Goal: Transaction & Acquisition: Purchase product/service

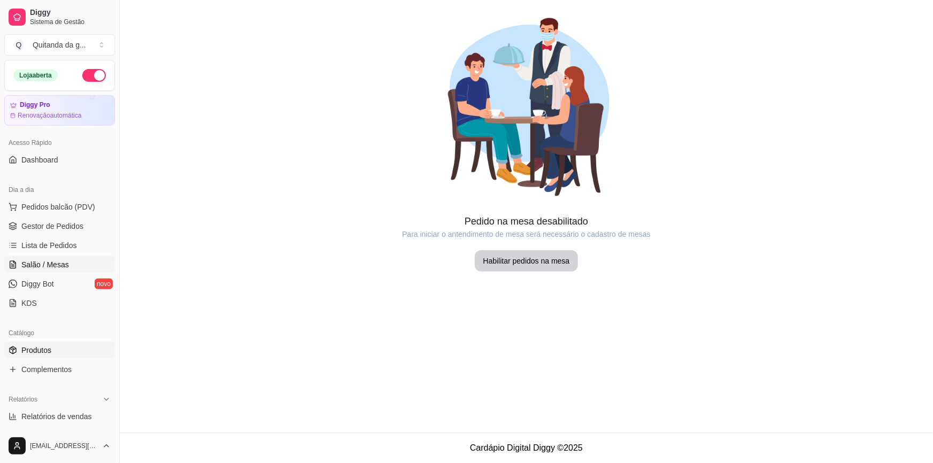
click at [79, 352] on link "Produtos" at bounding box center [59, 350] width 111 height 17
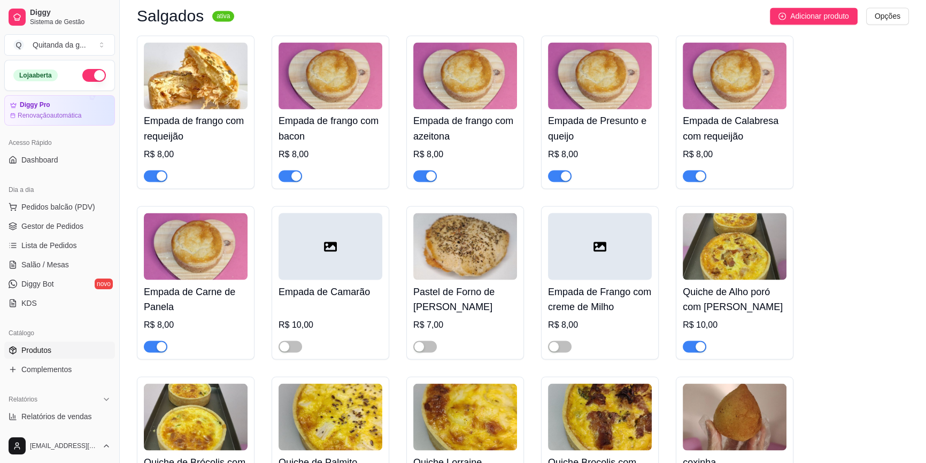
scroll to position [2430, 0]
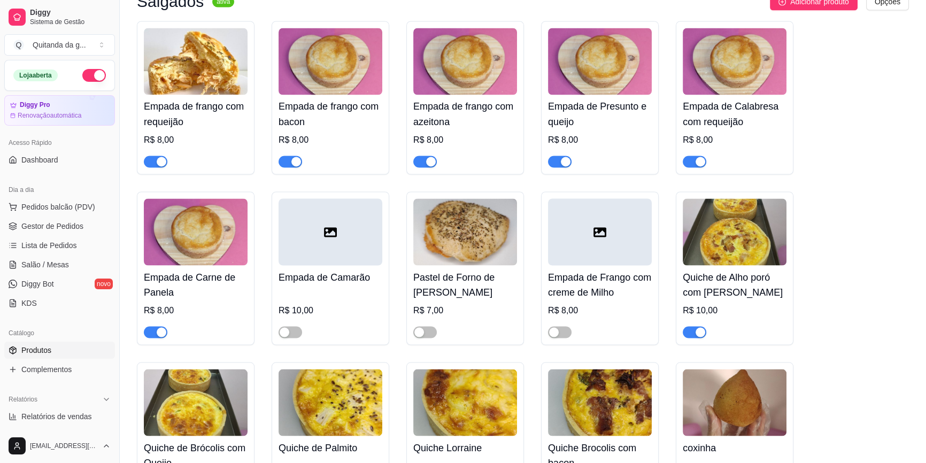
click at [565, 157] on div "button" at bounding box center [566, 162] width 10 height 10
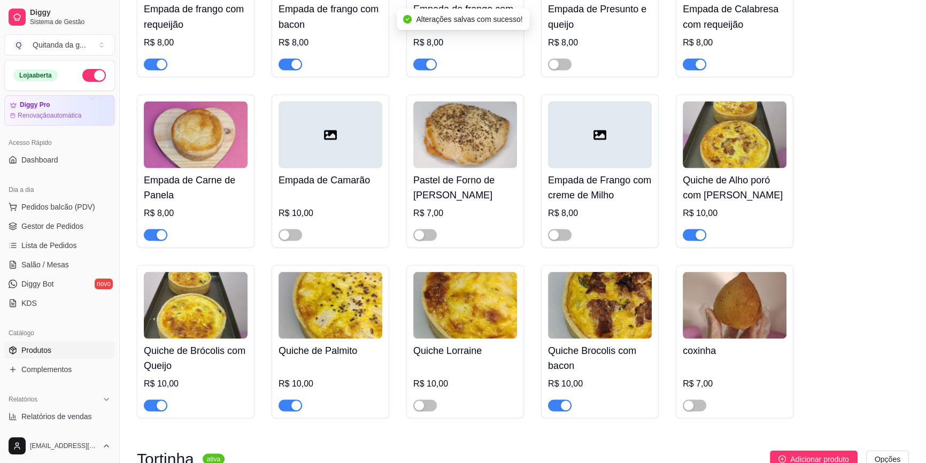
scroll to position [2479, 0]
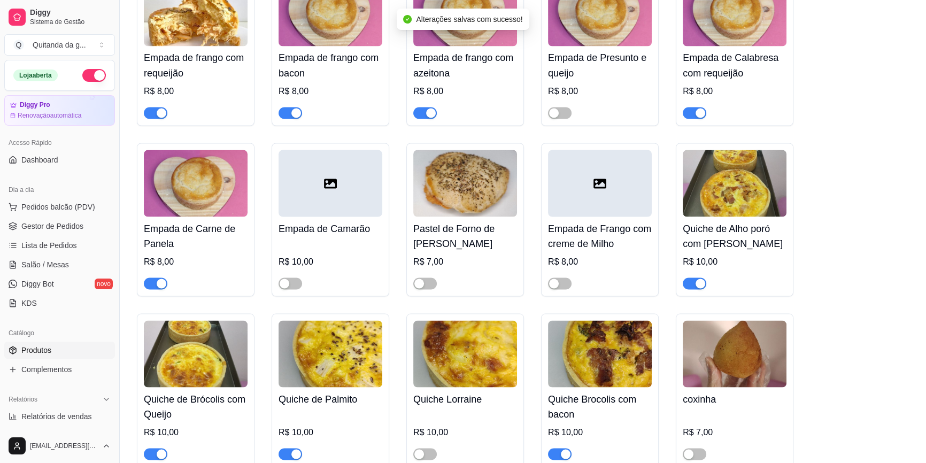
click at [291, 108] on div "button" at bounding box center [296, 113] width 10 height 10
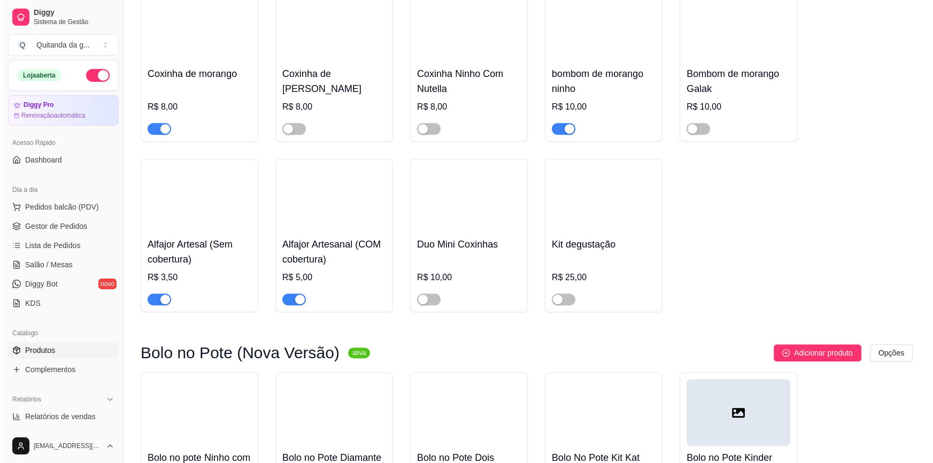
scroll to position [0, 0]
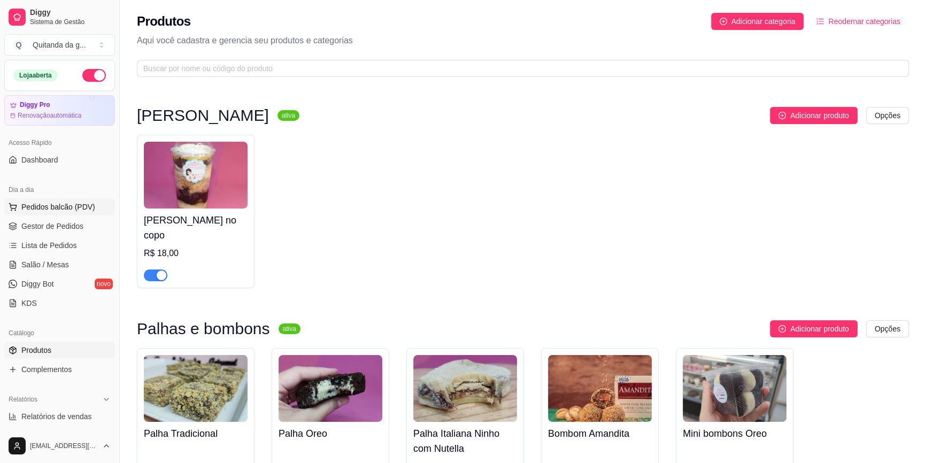
click at [64, 206] on span "Pedidos balcão (PDV)" at bounding box center [58, 207] width 74 height 11
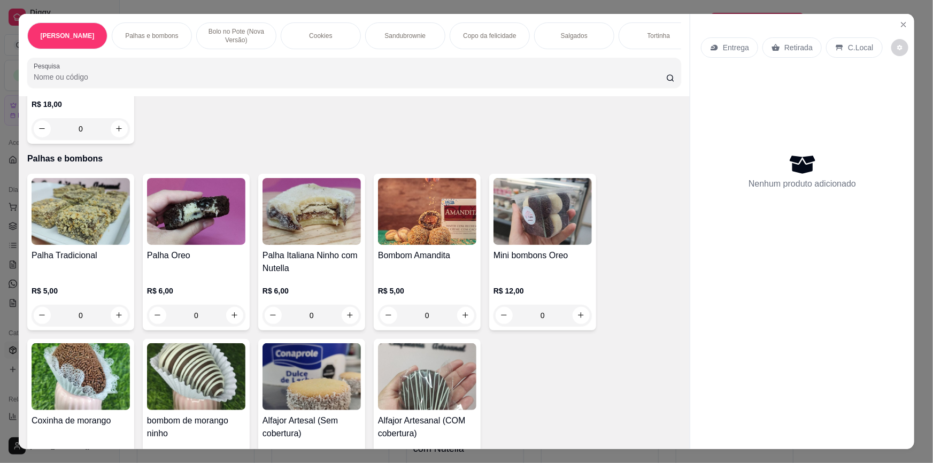
scroll to position [291, 0]
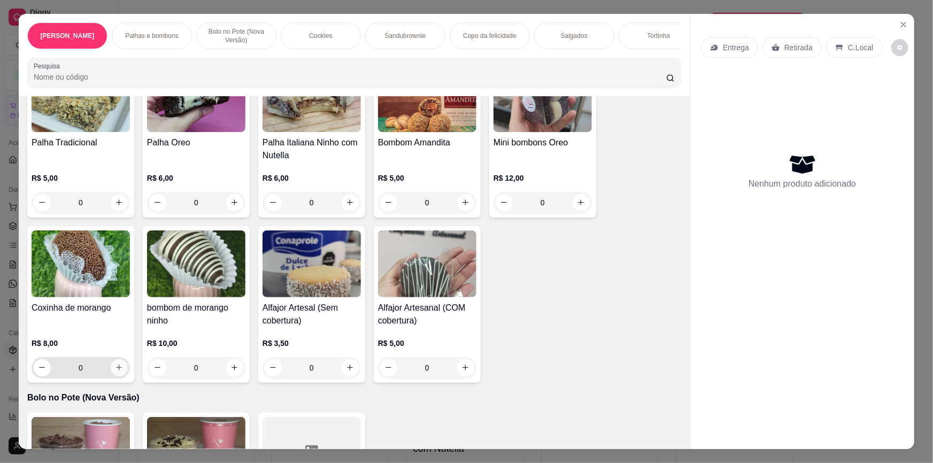
click at [117, 364] on icon "increase-product-quantity" at bounding box center [119, 368] width 8 height 8
type input "1"
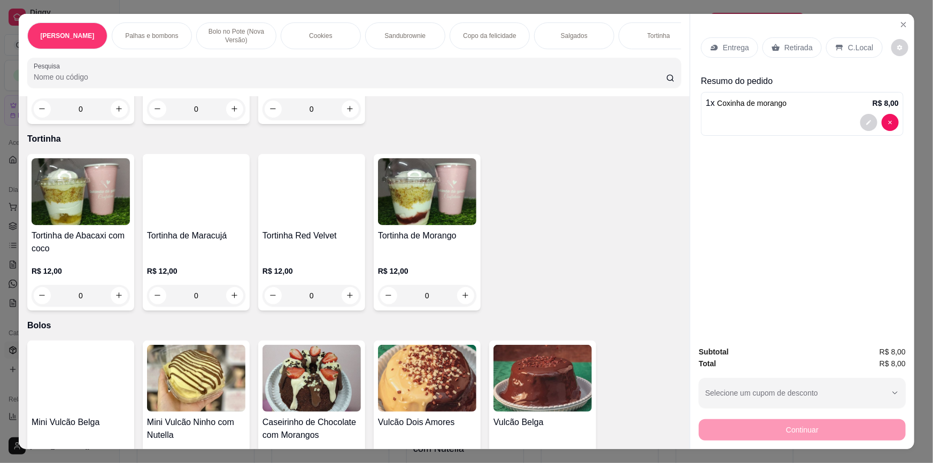
scroll to position [1750, 0]
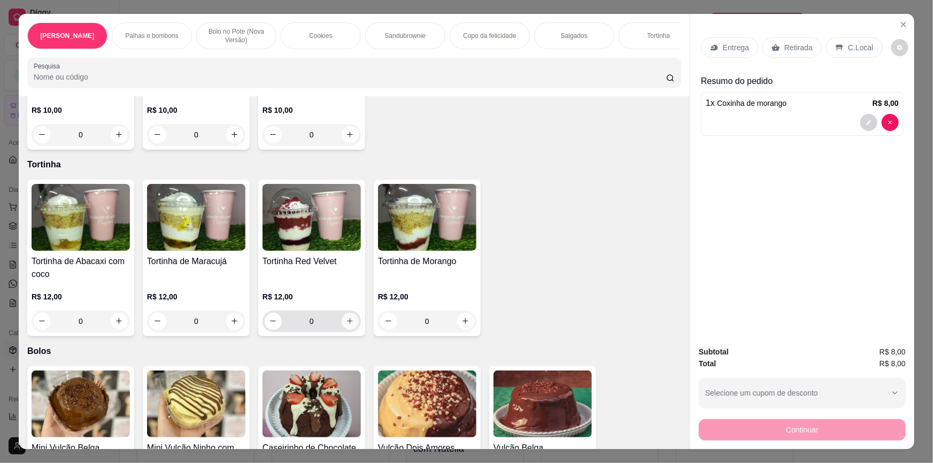
click at [348, 317] on icon "increase-product-quantity" at bounding box center [350, 321] width 8 height 8
type input "1"
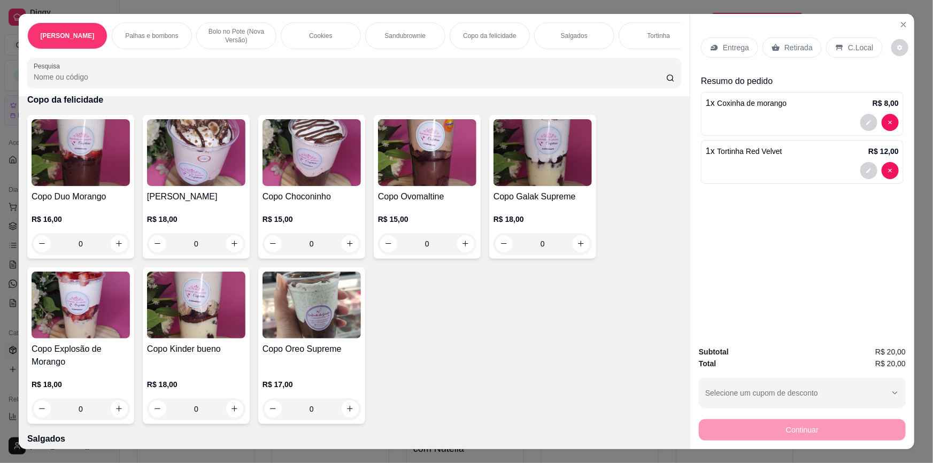
scroll to position [1166, 0]
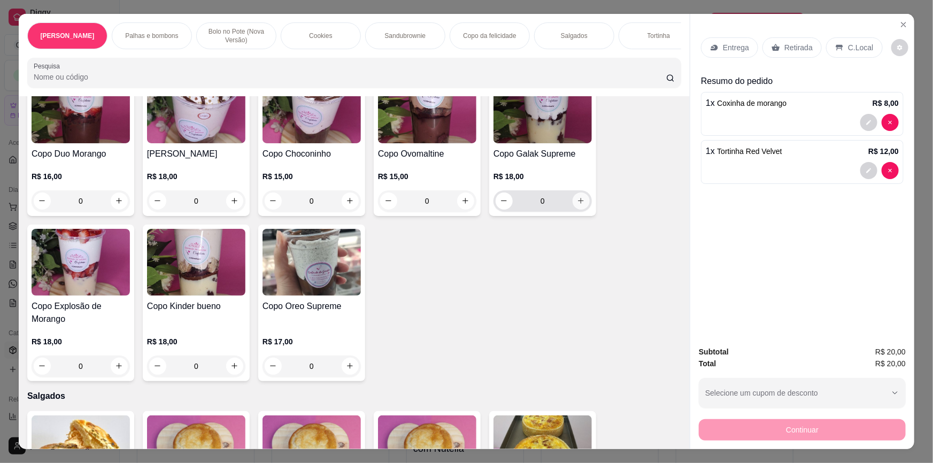
click at [579, 197] on icon "increase-product-quantity" at bounding box center [581, 201] width 8 height 8
type input "1"
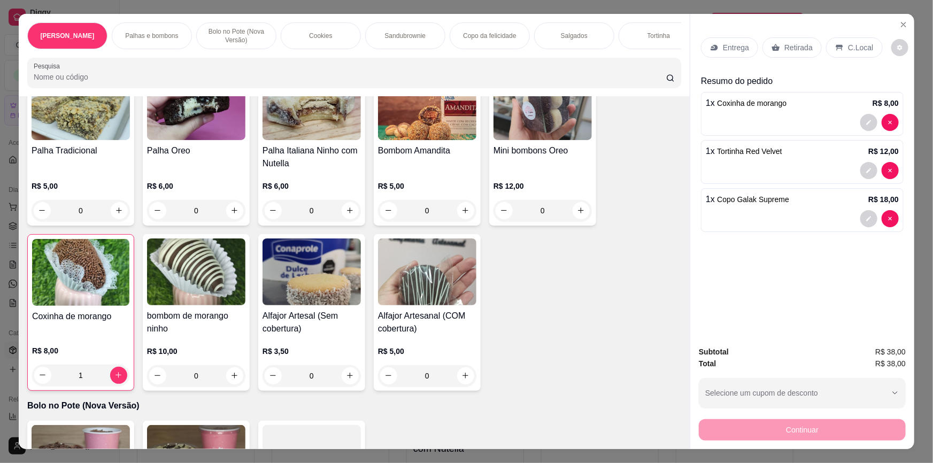
scroll to position [243, 0]
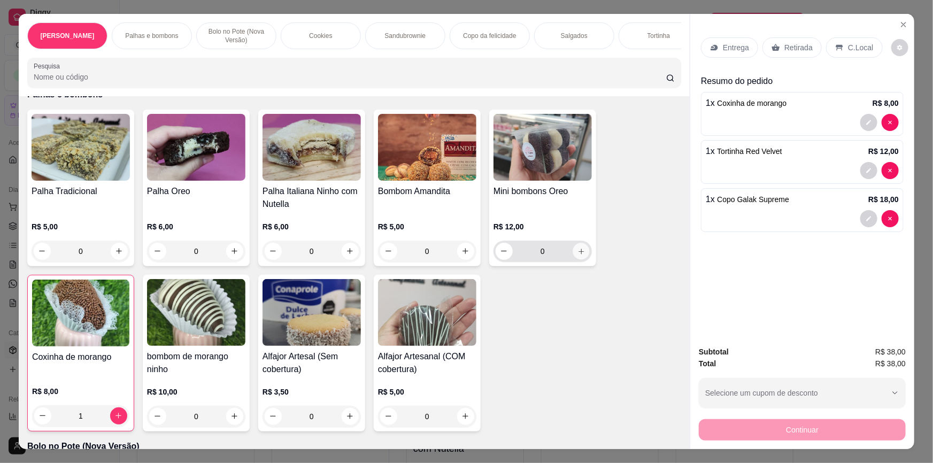
click at [579, 248] on icon "increase-product-quantity" at bounding box center [582, 252] width 8 height 8
click at [791, 50] on p "Retirada" at bounding box center [798, 47] width 28 height 11
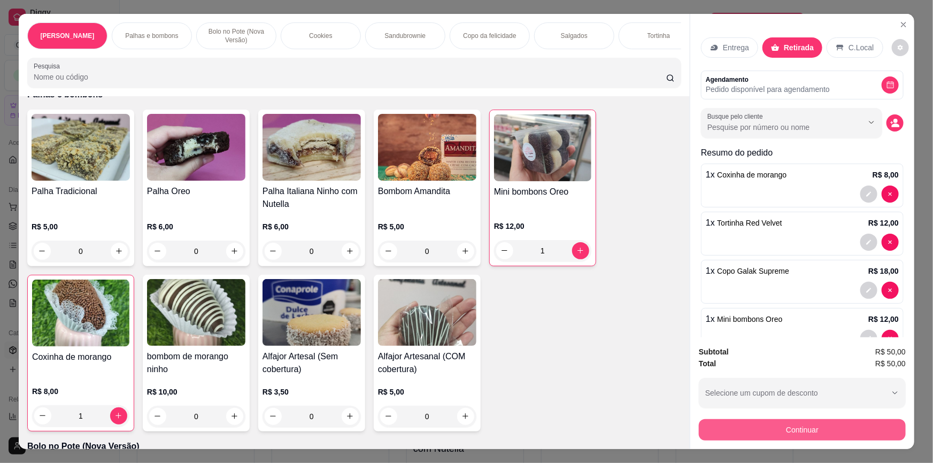
click at [814, 428] on button "Continuar" at bounding box center [802, 429] width 207 height 21
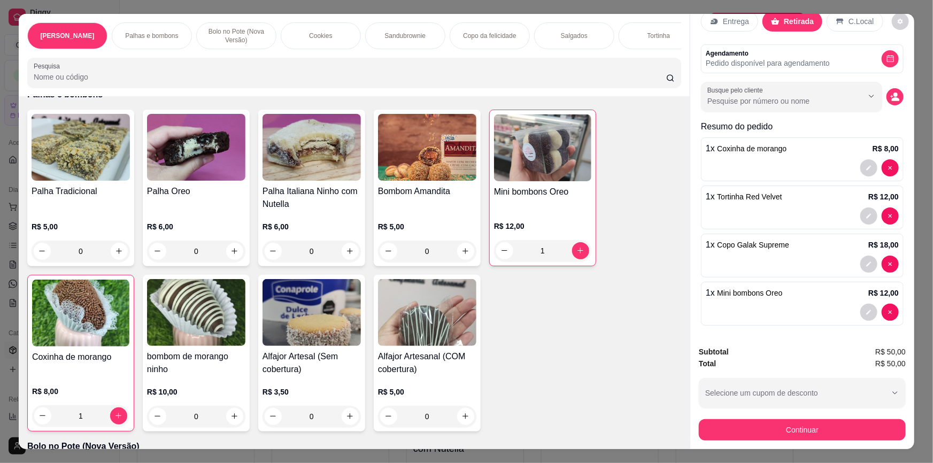
scroll to position [28, 0]
type input "0"
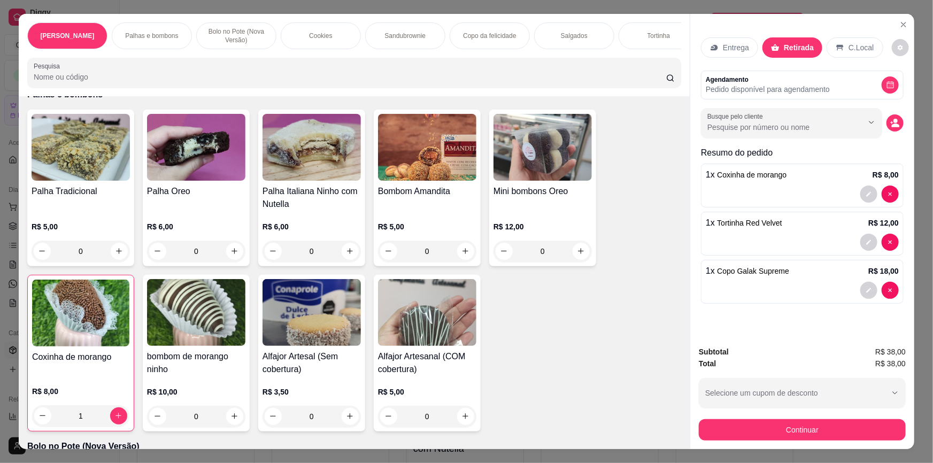
scroll to position [0, 0]
click at [818, 429] on button "Continuar" at bounding box center [802, 429] width 207 height 21
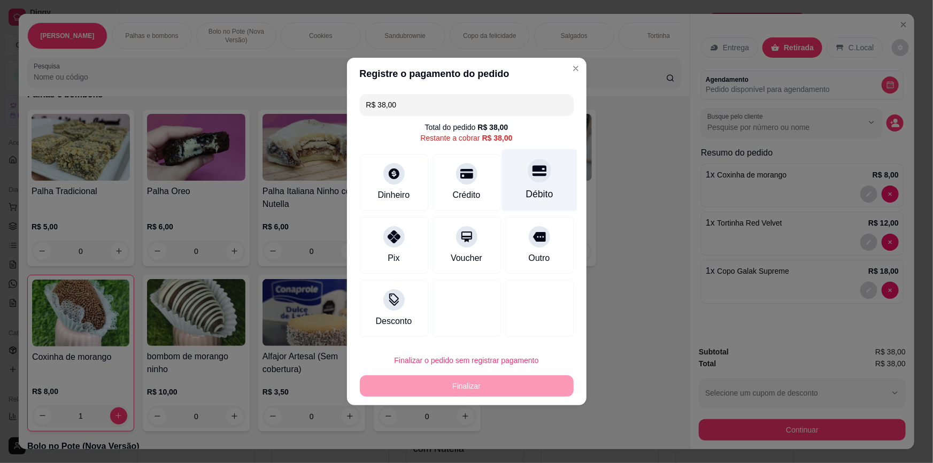
click at [522, 183] on div "Débito" at bounding box center [539, 180] width 75 height 63
type input "R$ 0,00"
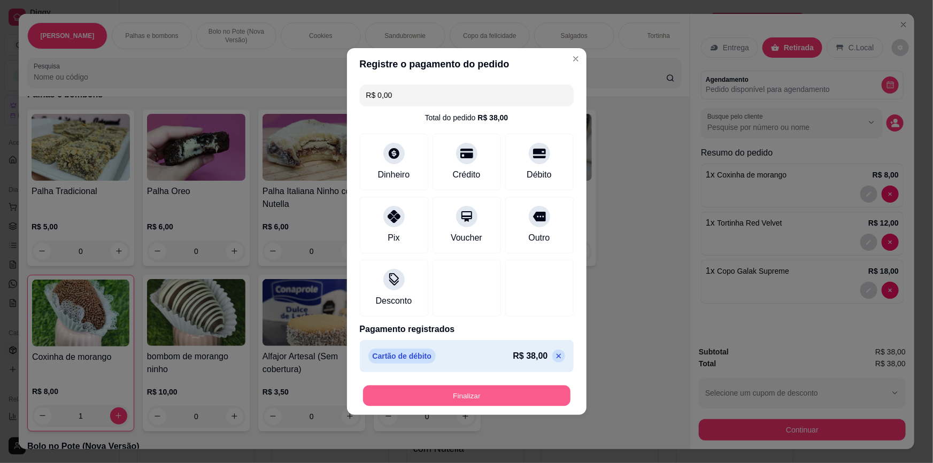
click at [494, 396] on button "Finalizar" at bounding box center [466, 396] width 207 height 21
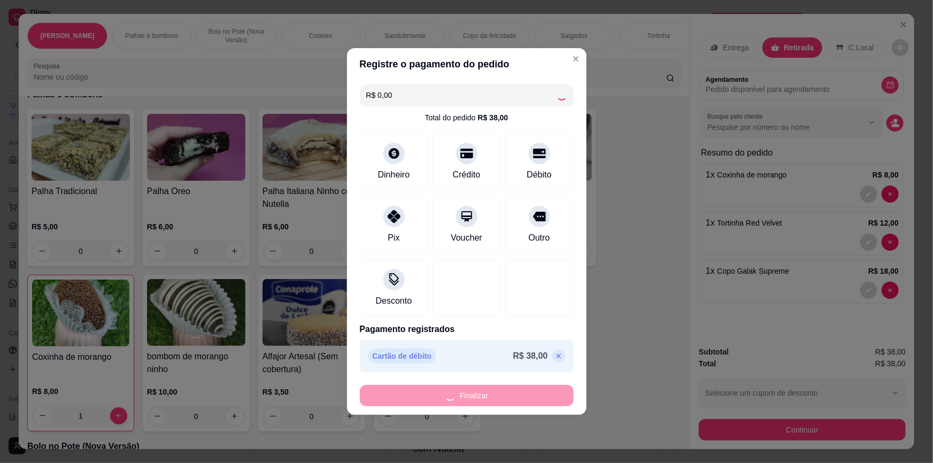
type input "0"
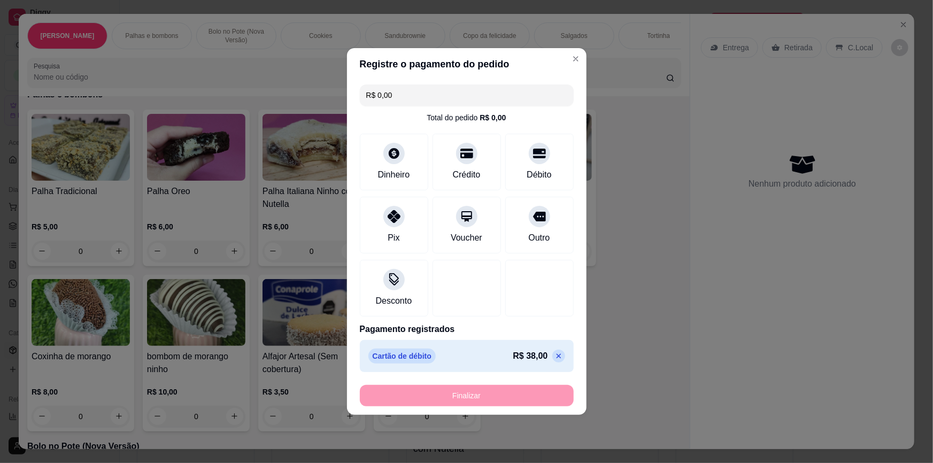
type input "-R$ 38,00"
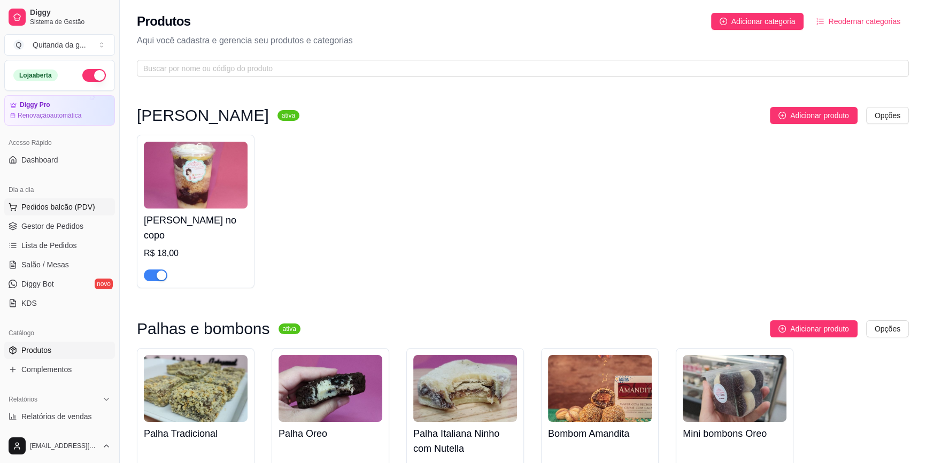
click at [64, 209] on span "Pedidos balcão (PDV)" at bounding box center [58, 207] width 74 height 11
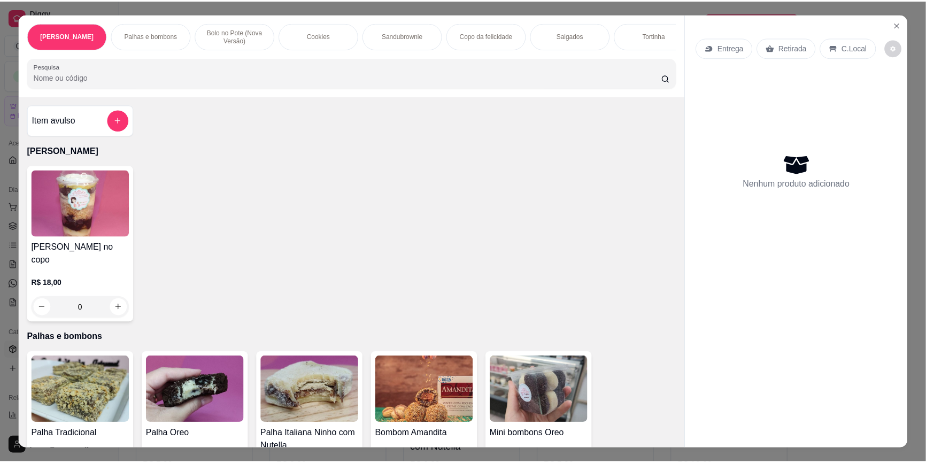
scroll to position [145, 0]
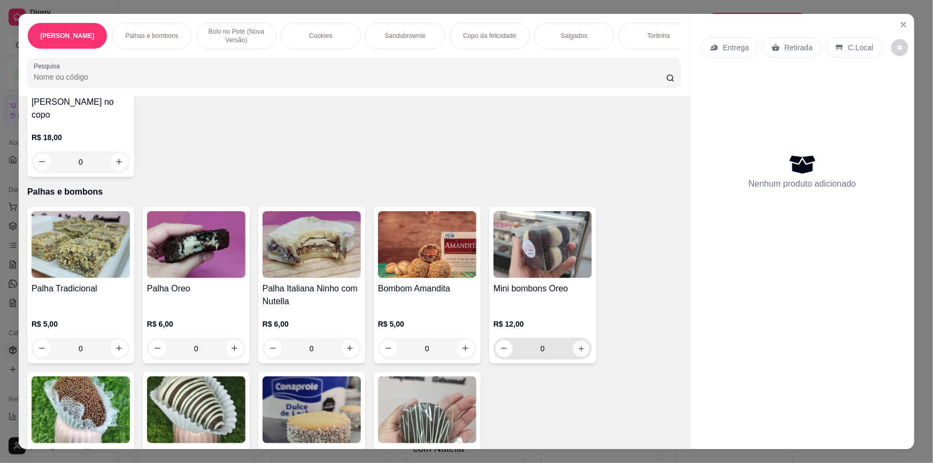
click at [578, 345] on icon "increase-product-quantity" at bounding box center [582, 349] width 8 height 8
type input "1"
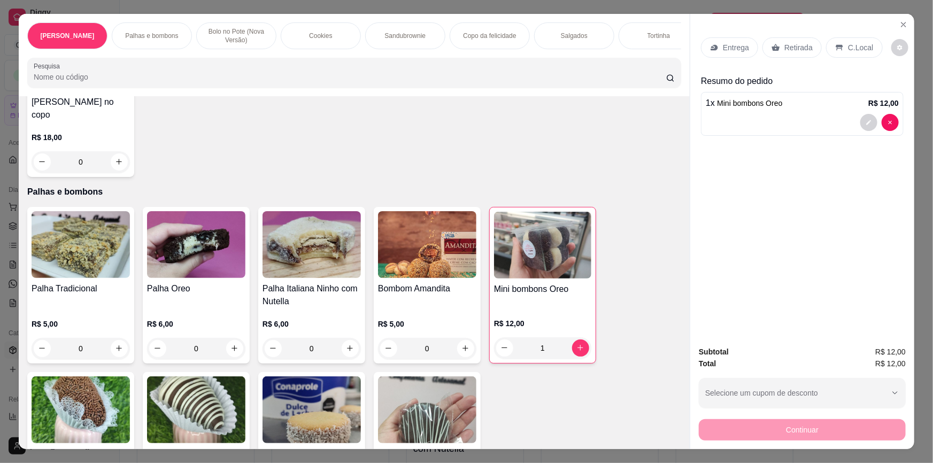
click at [796, 48] on p "Retirada" at bounding box center [798, 47] width 28 height 11
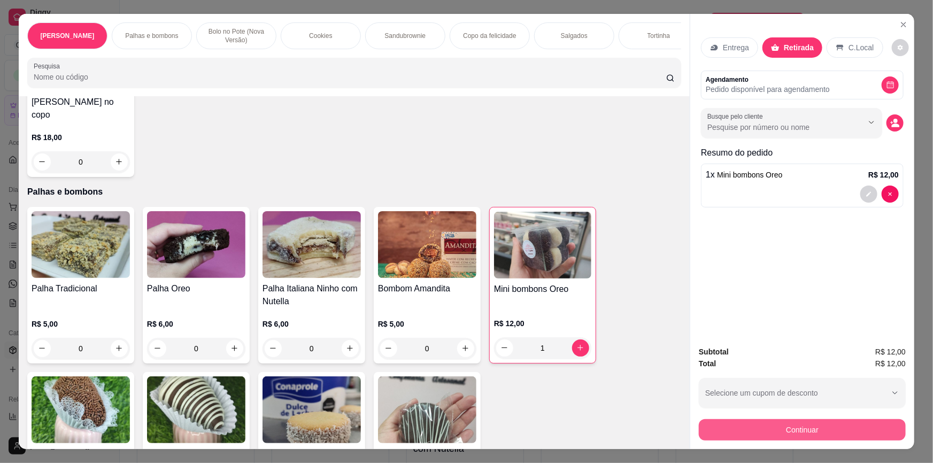
click at [781, 423] on button "Continuar" at bounding box center [802, 429] width 207 height 21
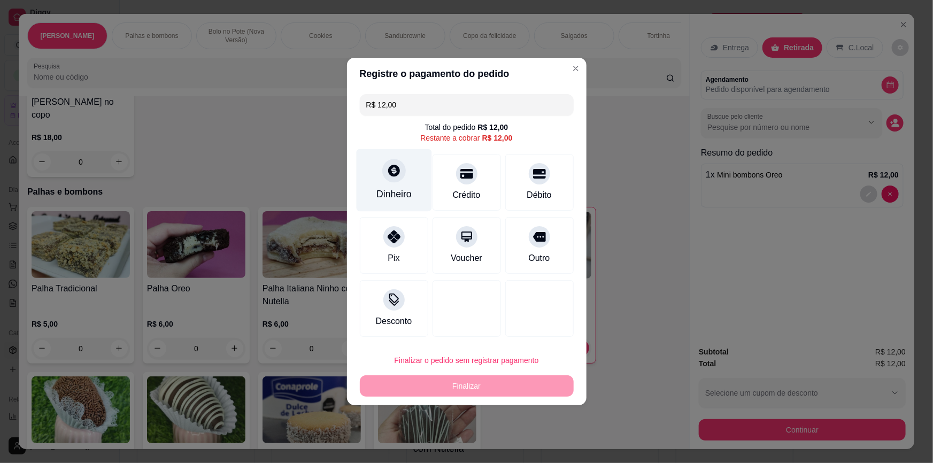
click at [401, 188] on div "Dinheiro" at bounding box center [393, 194] width 35 height 14
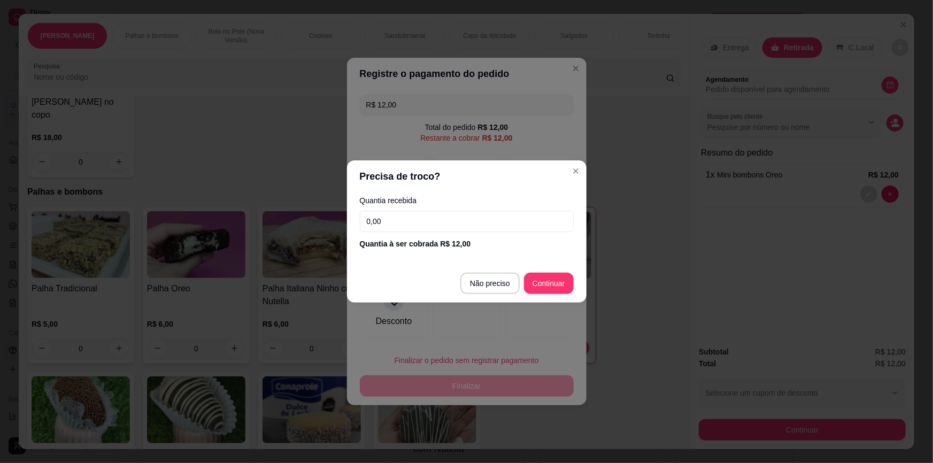
click at [445, 229] on input "0,00" at bounding box center [467, 221] width 214 height 21
type input "12,00"
type input "R$ 0,00"
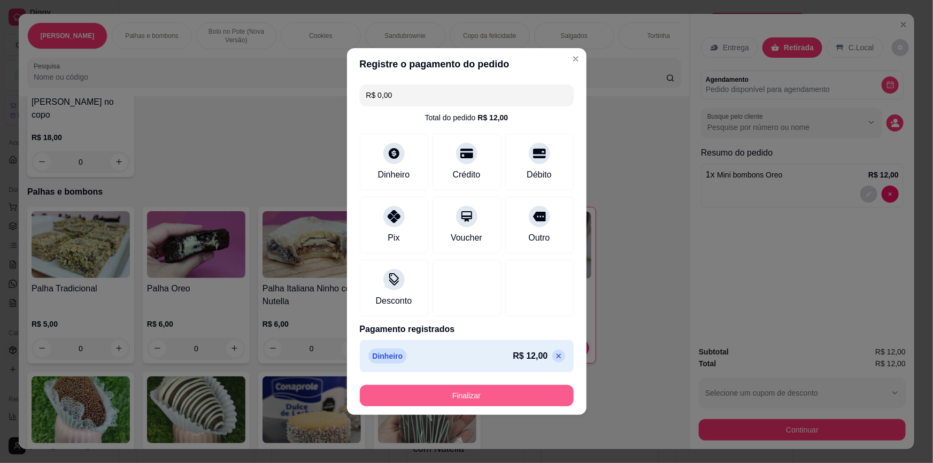
click at [522, 396] on button "Finalizar" at bounding box center [467, 395] width 214 height 21
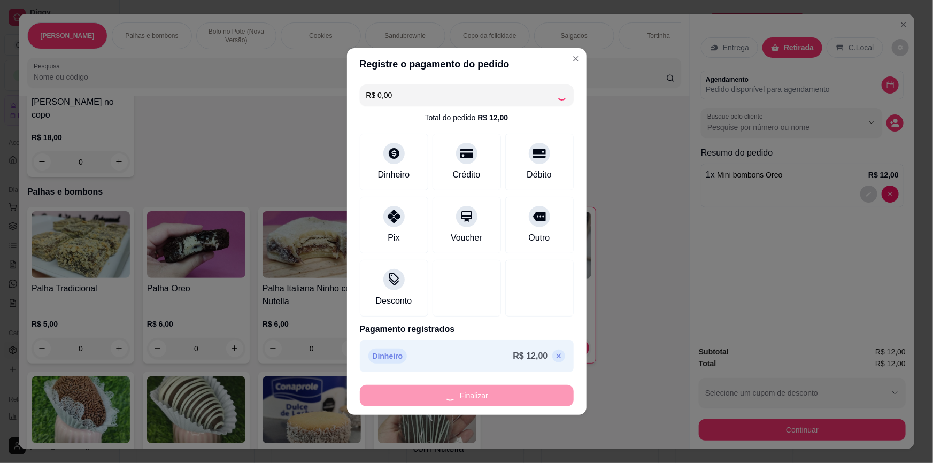
type input "0"
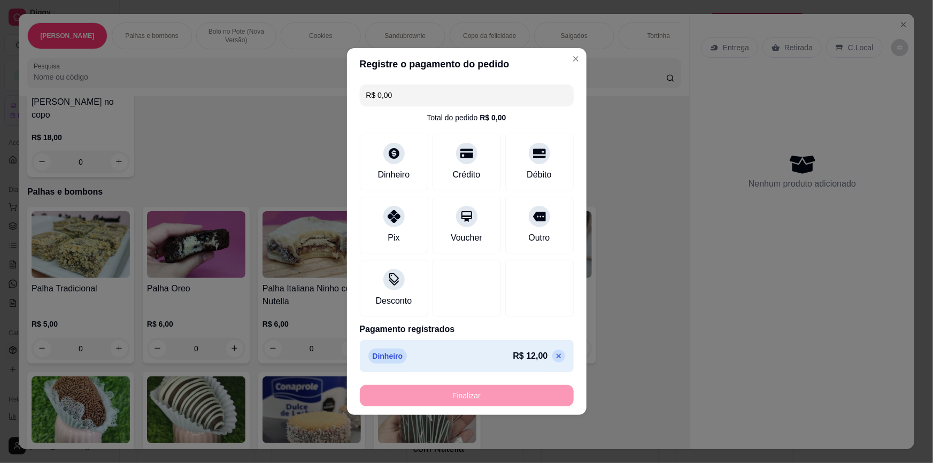
type input "-R$ 12,00"
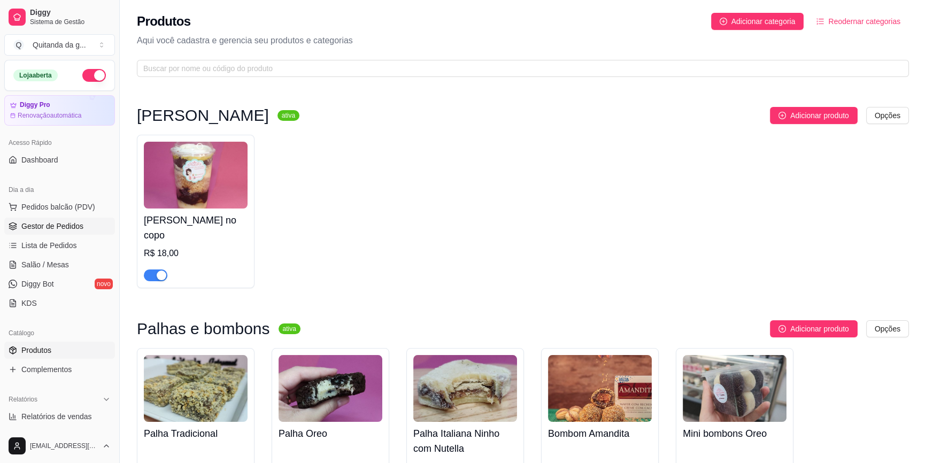
click at [65, 232] on link "Gestor de Pedidos" at bounding box center [59, 226] width 111 height 17
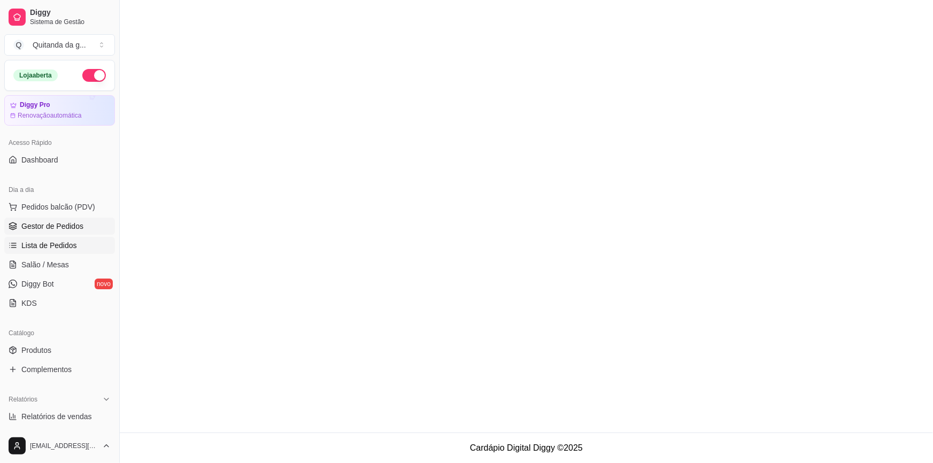
click at [65, 242] on span "Lista de Pedidos" at bounding box center [49, 245] width 56 height 11
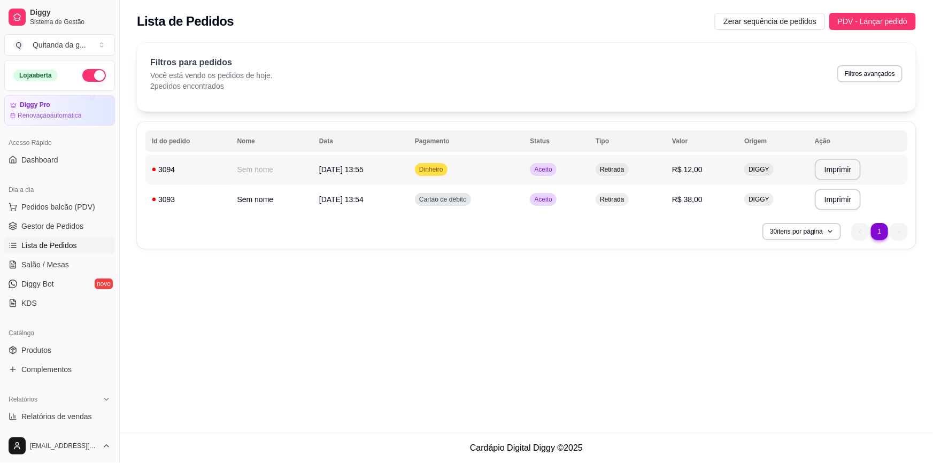
click at [628, 176] on td "Retirada" at bounding box center [627, 170] width 76 height 30
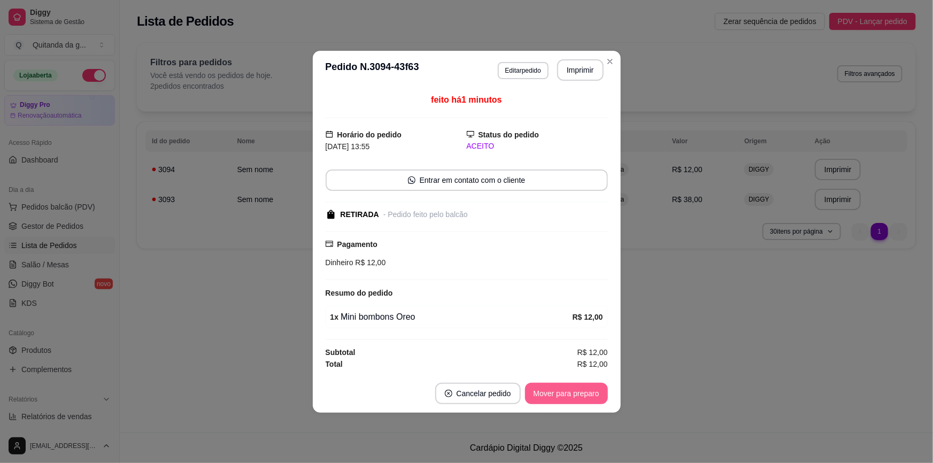
click at [576, 390] on button "Mover para preparo" at bounding box center [566, 393] width 83 height 21
click at [577, 401] on button "Mover para retirada disponível" at bounding box center [548, 393] width 118 height 21
click at [577, 401] on button "Mover para finalizado" at bounding box center [563, 393] width 86 height 21
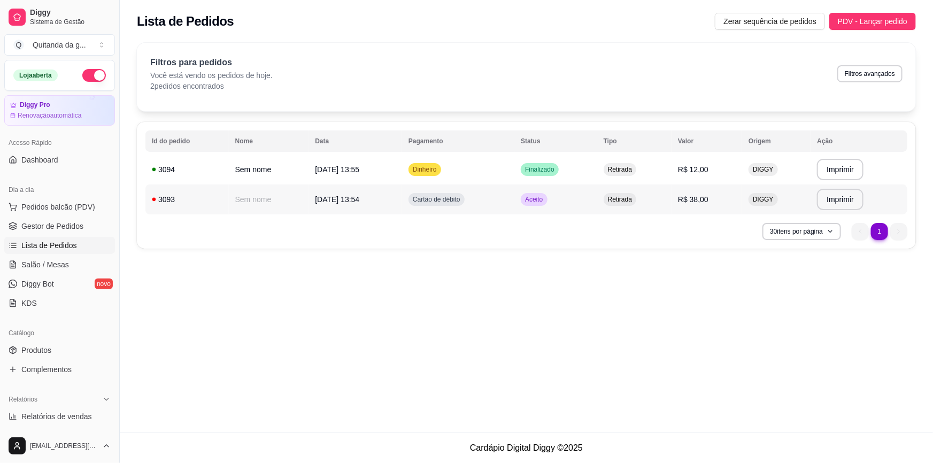
click at [631, 197] on span "Retirada" at bounding box center [620, 199] width 28 height 9
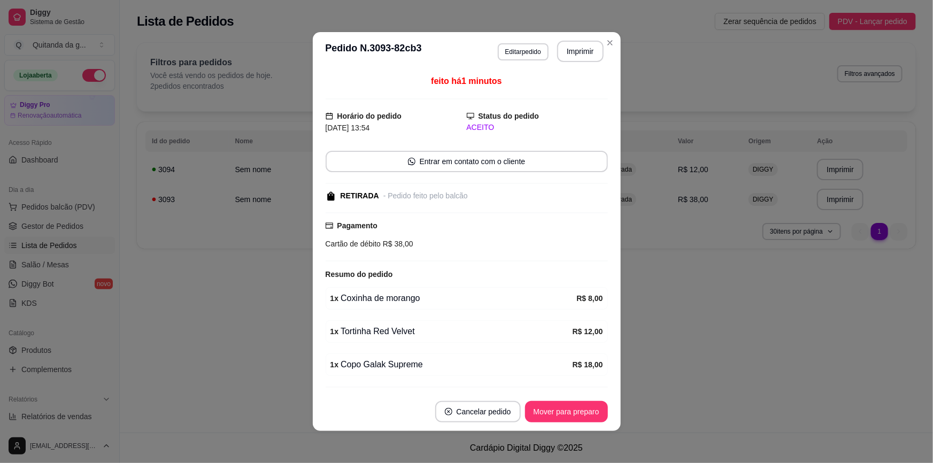
drag, startPoint x: 581, startPoint y: 398, endPoint x: 581, endPoint y: 407, distance: 9.1
click at [581, 398] on footer "Cancelar pedido Mover para preparo" at bounding box center [467, 412] width 308 height 39
click at [581, 407] on button "Mover para preparo" at bounding box center [566, 412] width 80 height 21
click at [581, 412] on div "Mover para preparo" at bounding box center [559, 411] width 98 height 21
click at [581, 412] on button "Mover para retirada disponível" at bounding box center [548, 411] width 118 height 21
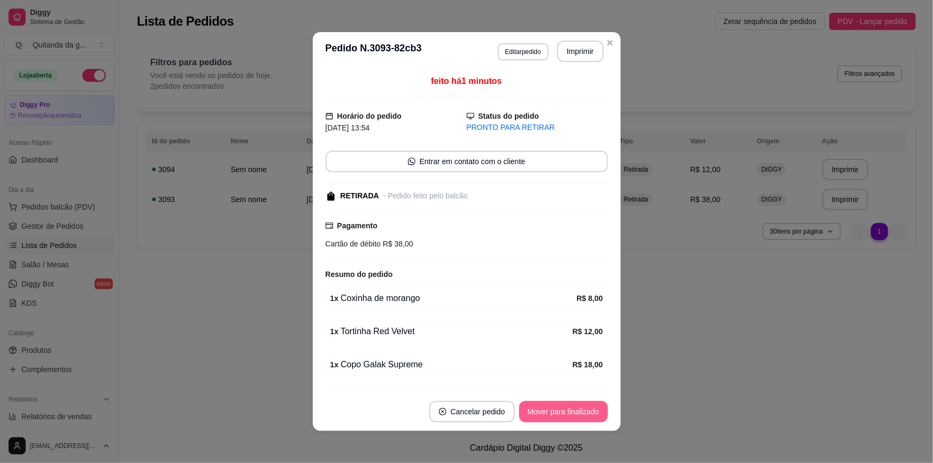
click at [581, 413] on button "Mover para finalizado" at bounding box center [563, 411] width 89 height 21
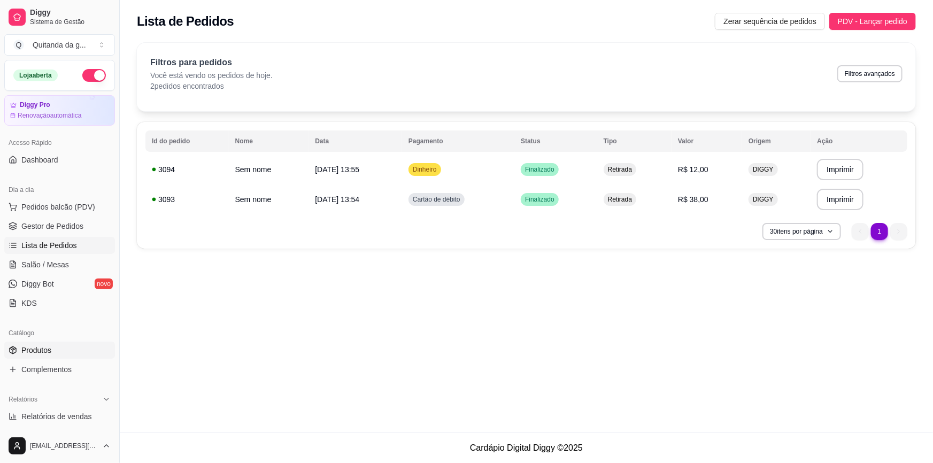
click at [62, 355] on link "Produtos" at bounding box center [59, 350] width 111 height 17
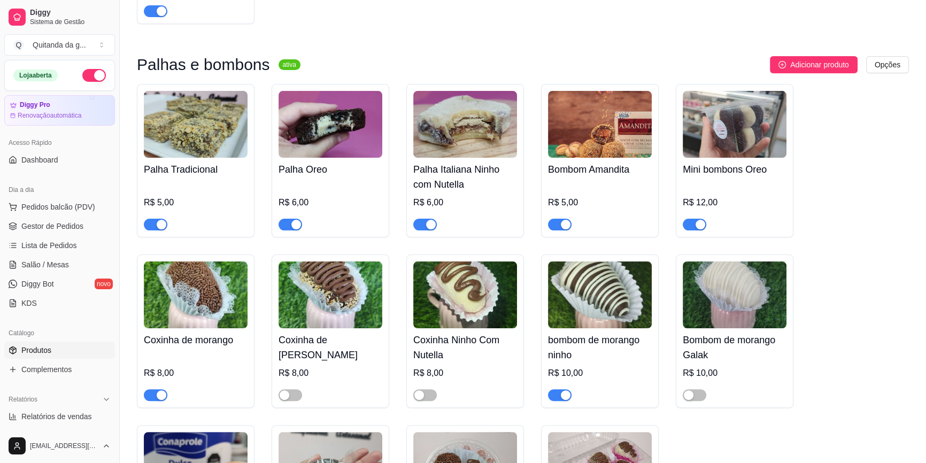
scroll to position [291, 0]
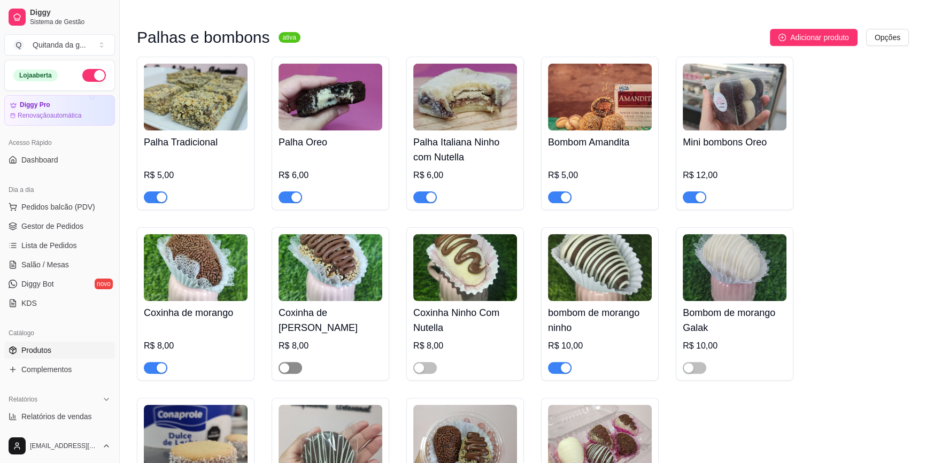
click at [292, 362] on span "button" at bounding box center [291, 368] width 24 height 12
click at [433, 362] on span "button" at bounding box center [425, 368] width 24 height 12
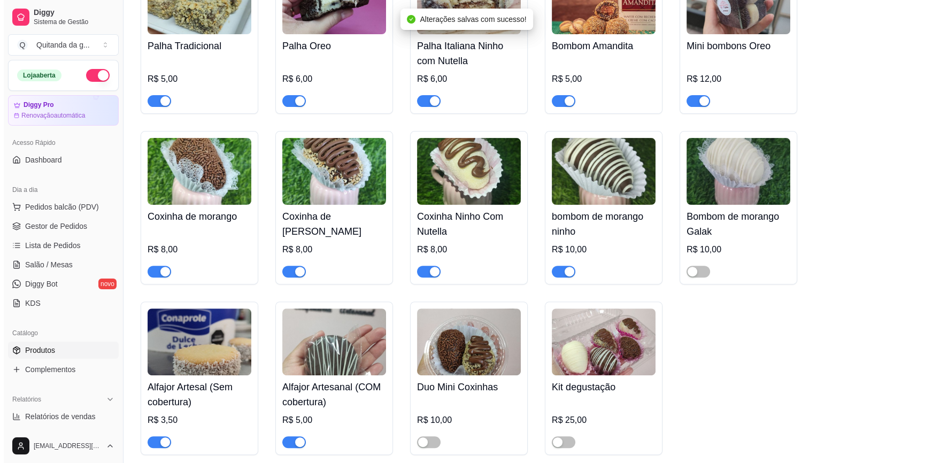
scroll to position [389, 0]
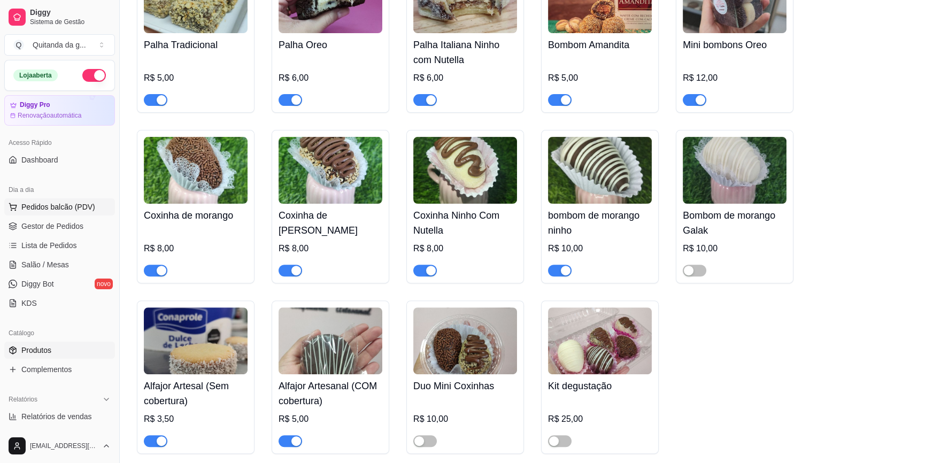
click at [89, 207] on span "Pedidos balcão (PDV)" at bounding box center [58, 207] width 74 height 11
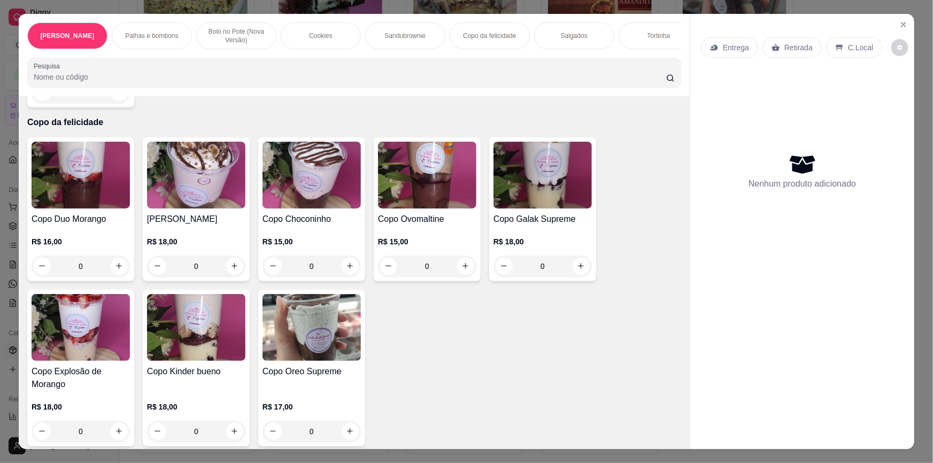
scroll to position [1312, 0]
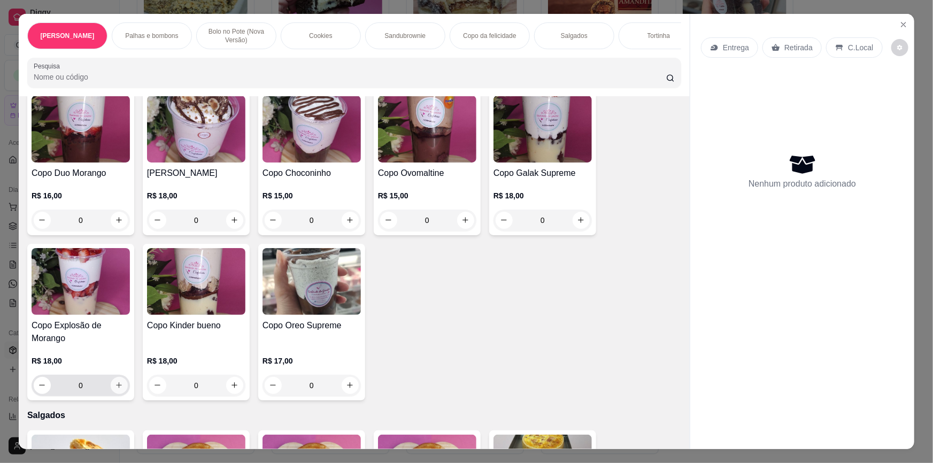
click at [117, 383] on icon "increase-product-quantity" at bounding box center [120, 386] width 6 height 6
type input "1"
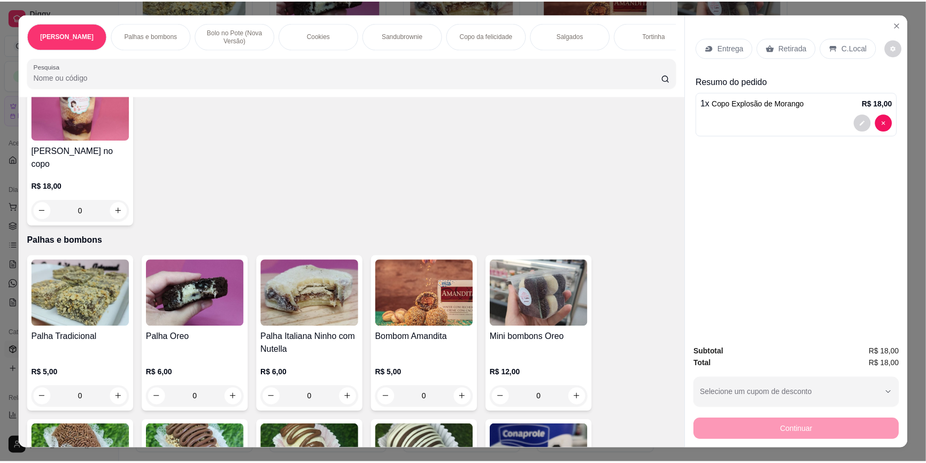
scroll to position [389, 0]
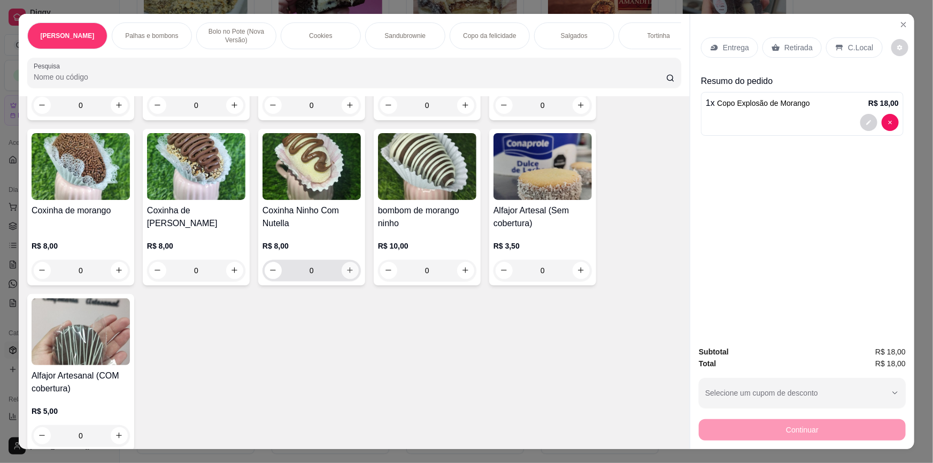
click at [346, 266] on icon "increase-product-quantity" at bounding box center [350, 270] width 8 height 8
type input "1"
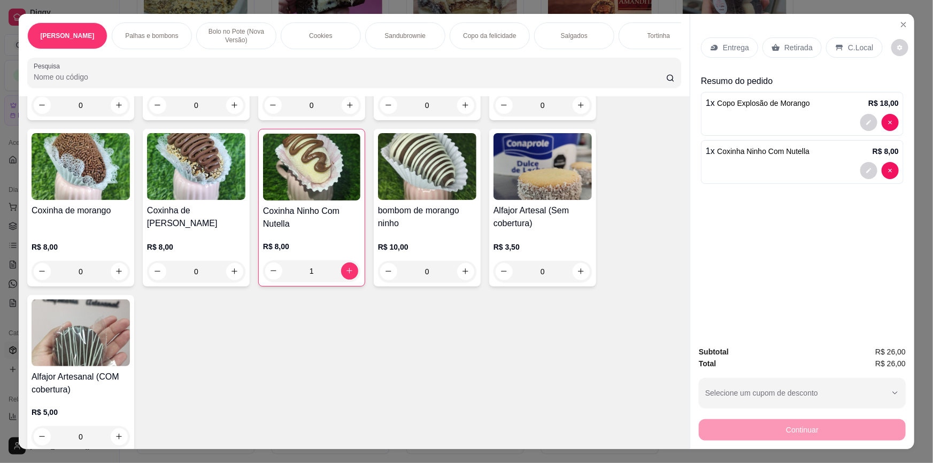
click at [772, 40] on div "Retirada" at bounding box center [792, 47] width 59 height 20
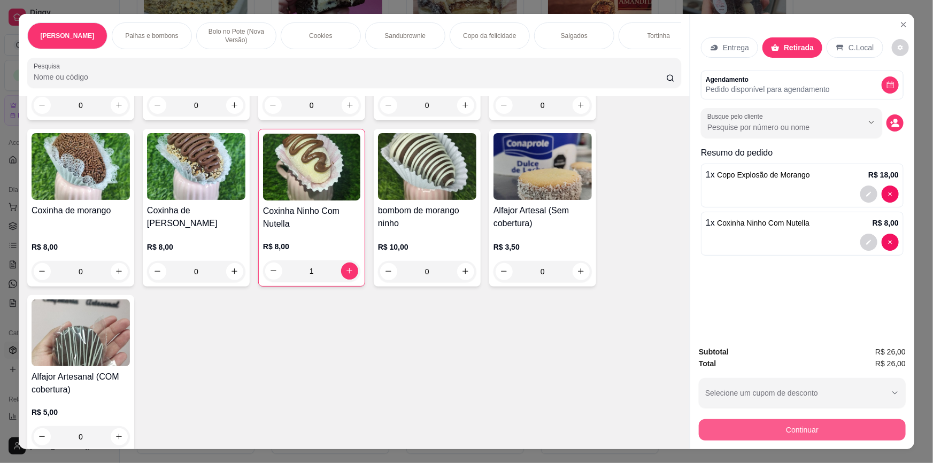
click at [743, 427] on button "Continuar" at bounding box center [802, 429] width 207 height 21
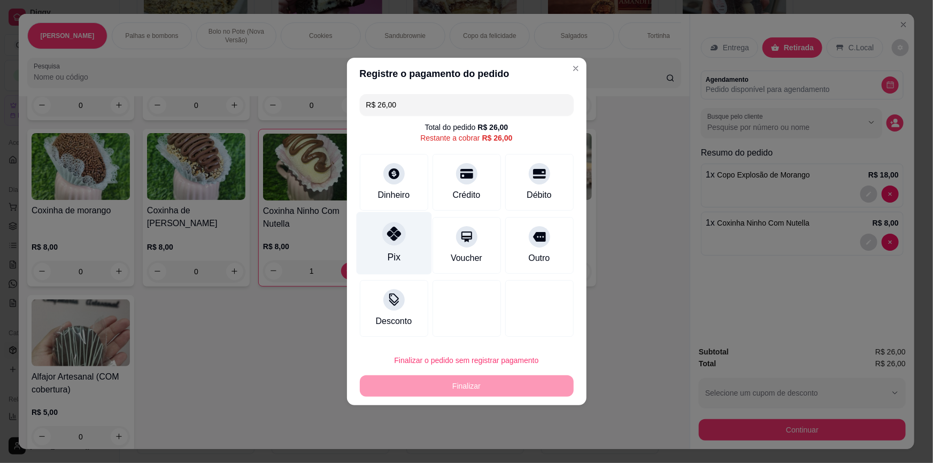
click at [406, 239] on div "Pix" at bounding box center [393, 243] width 75 height 63
type input "R$ 0,00"
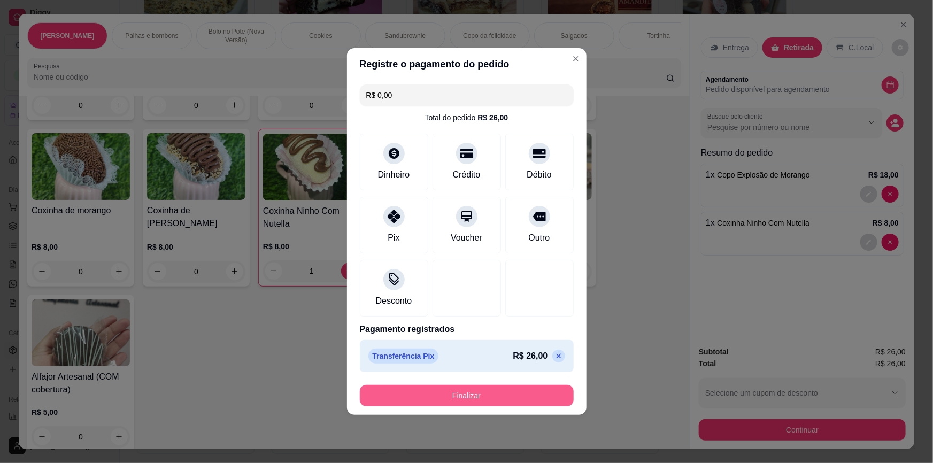
click at [428, 391] on button "Finalizar" at bounding box center [467, 395] width 214 height 21
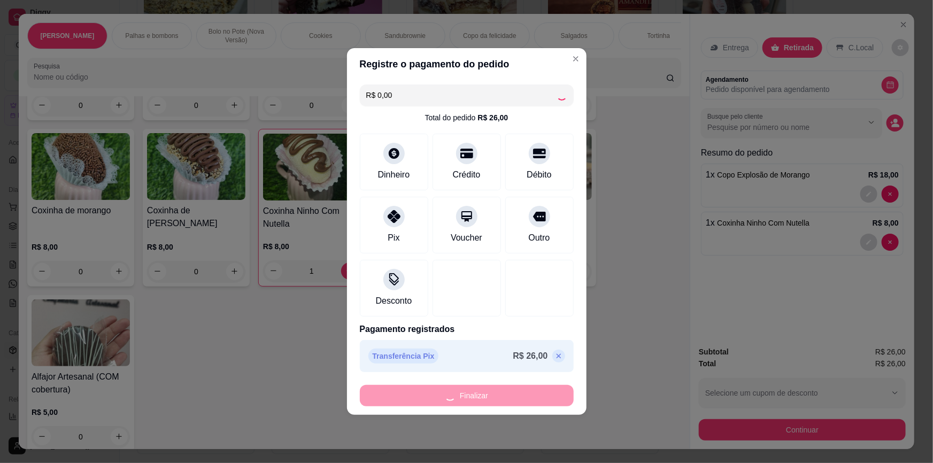
type input "0"
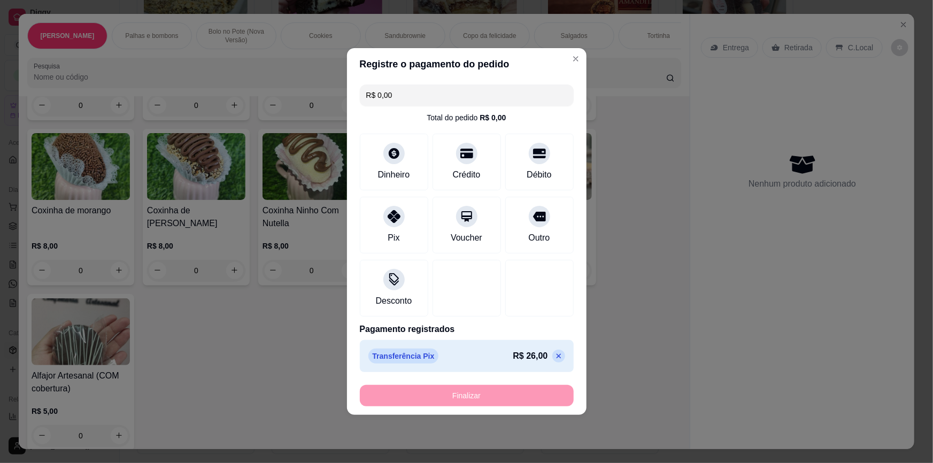
type input "-R$ 26,00"
